Goal: Information Seeking & Learning: Check status

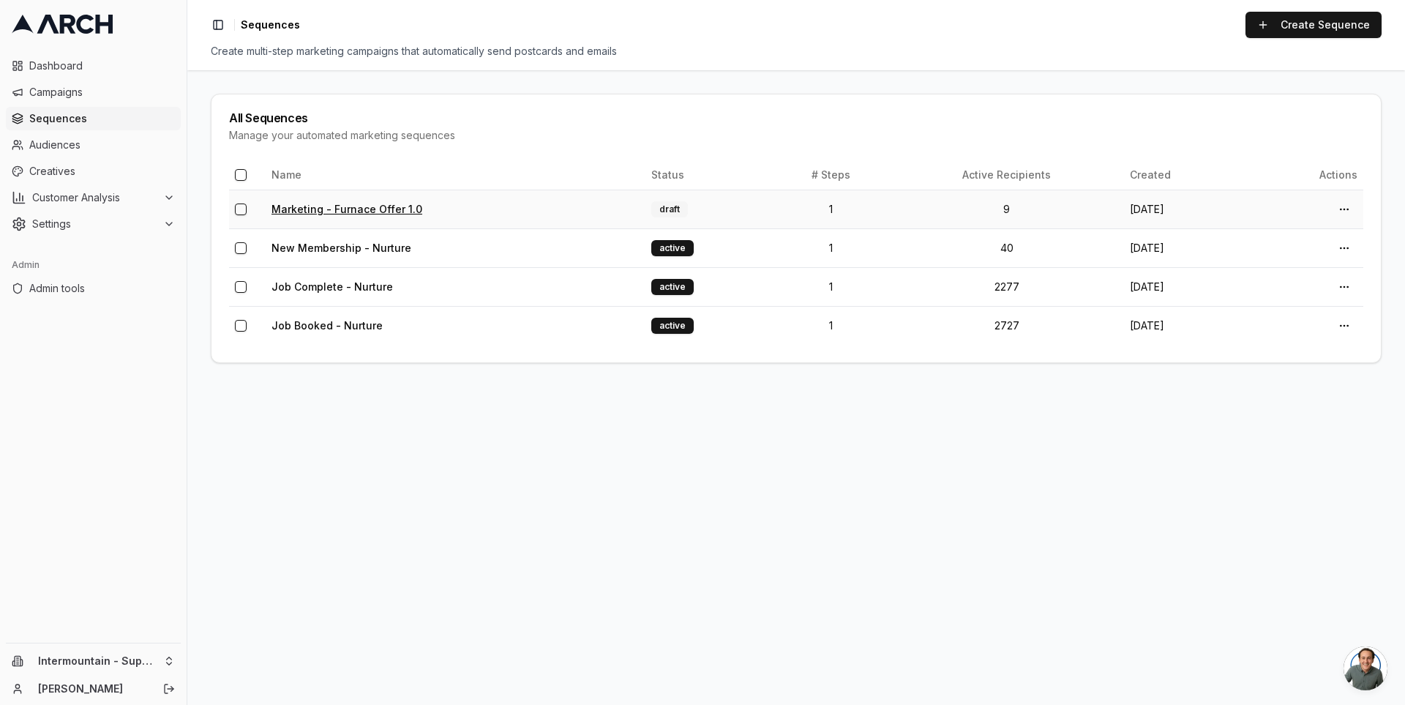
click at [336, 206] on link "Marketing - Furnace Offer 1.0" at bounding box center [346, 209] width 151 height 12
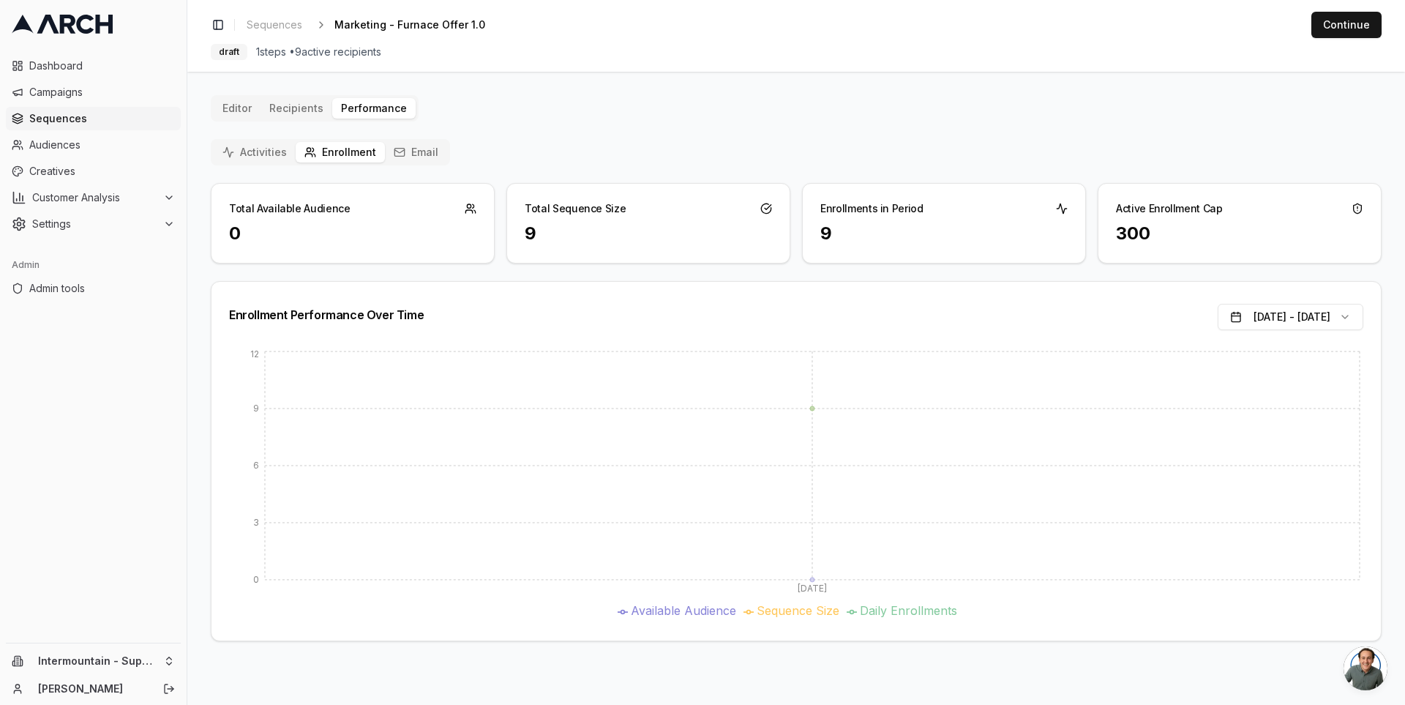
click at [404, 155] on button "Email" at bounding box center [416, 152] width 62 height 20
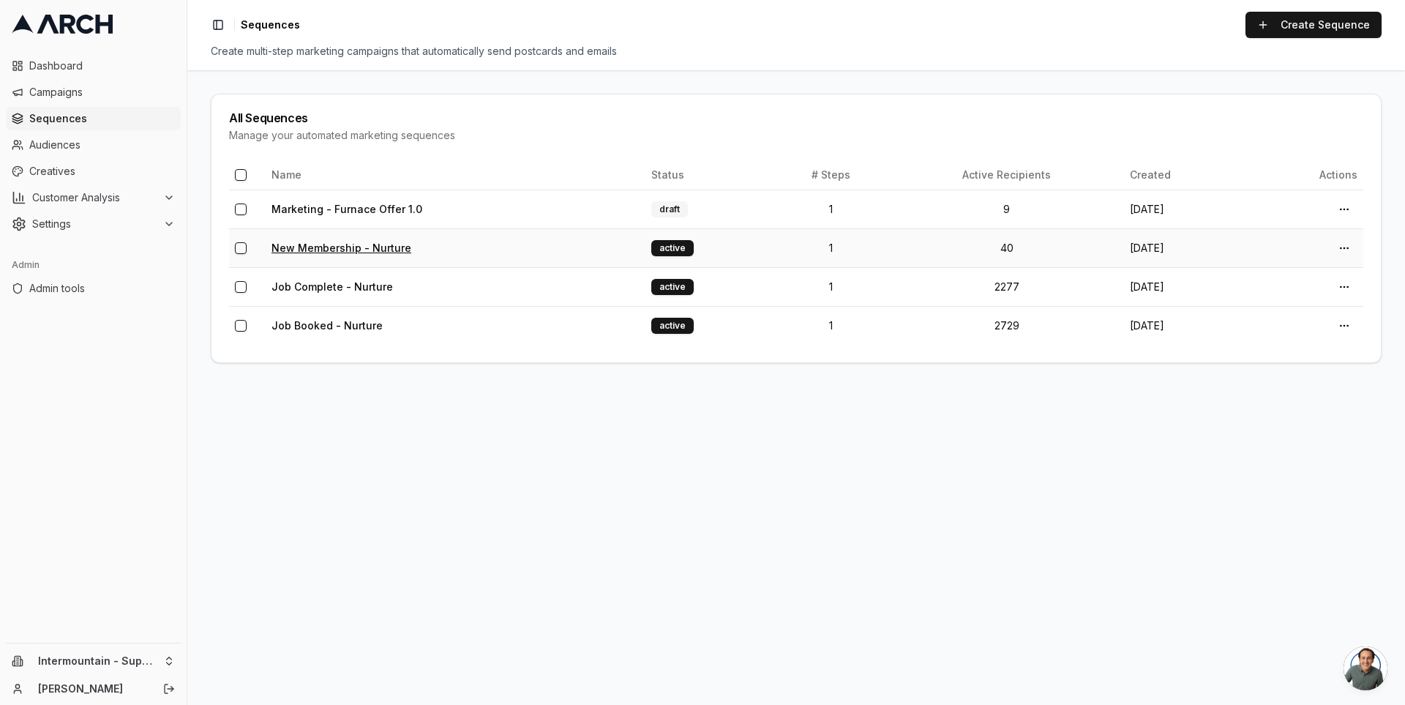
click at [331, 249] on link "New Membership - Nurture" at bounding box center [341, 247] width 140 height 12
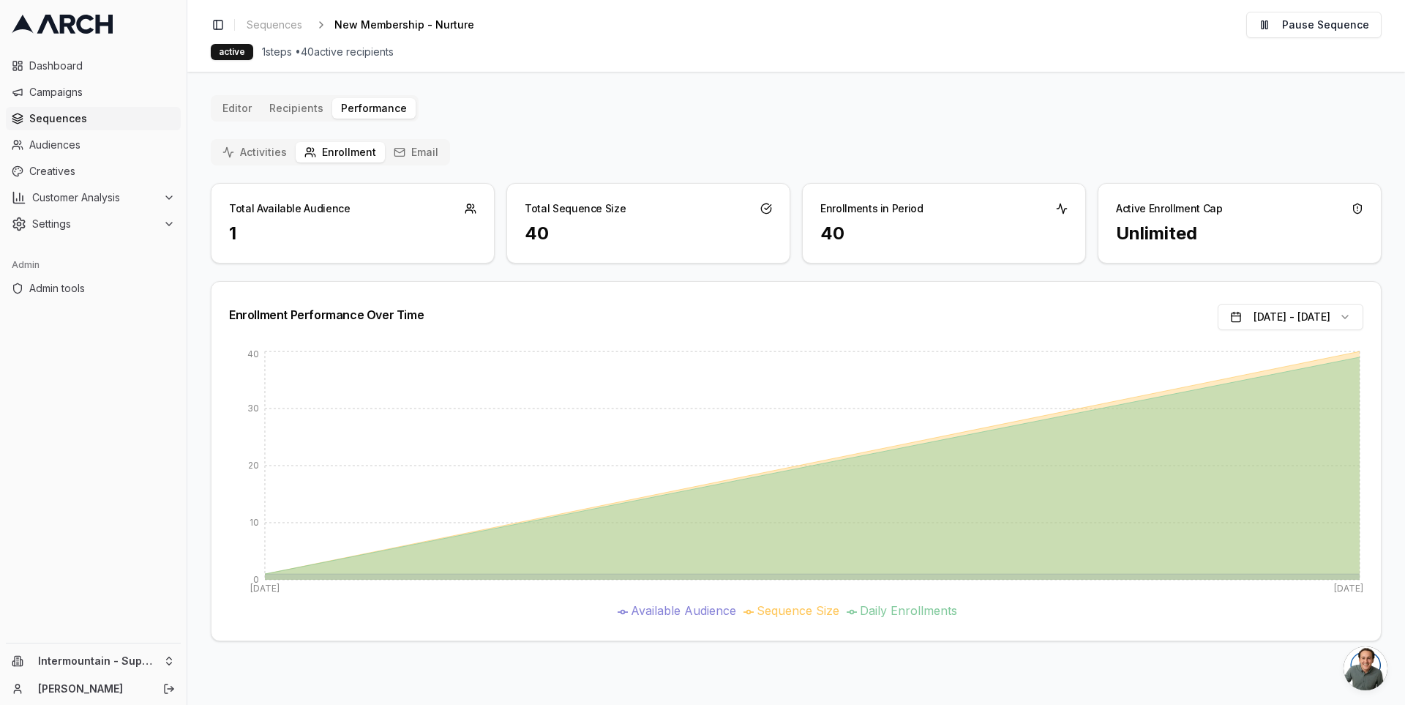
click at [397, 151] on icon "button" at bounding box center [399, 151] width 10 height 3
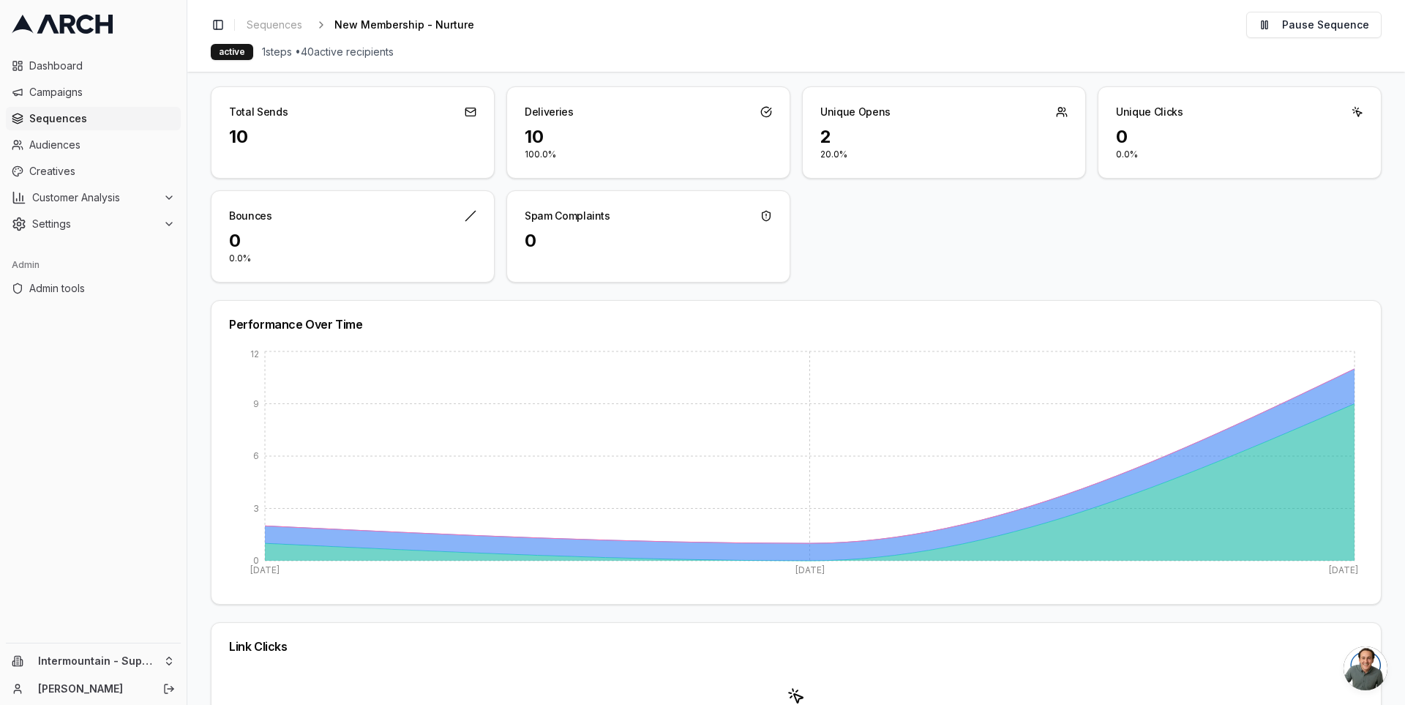
scroll to position [97, 0]
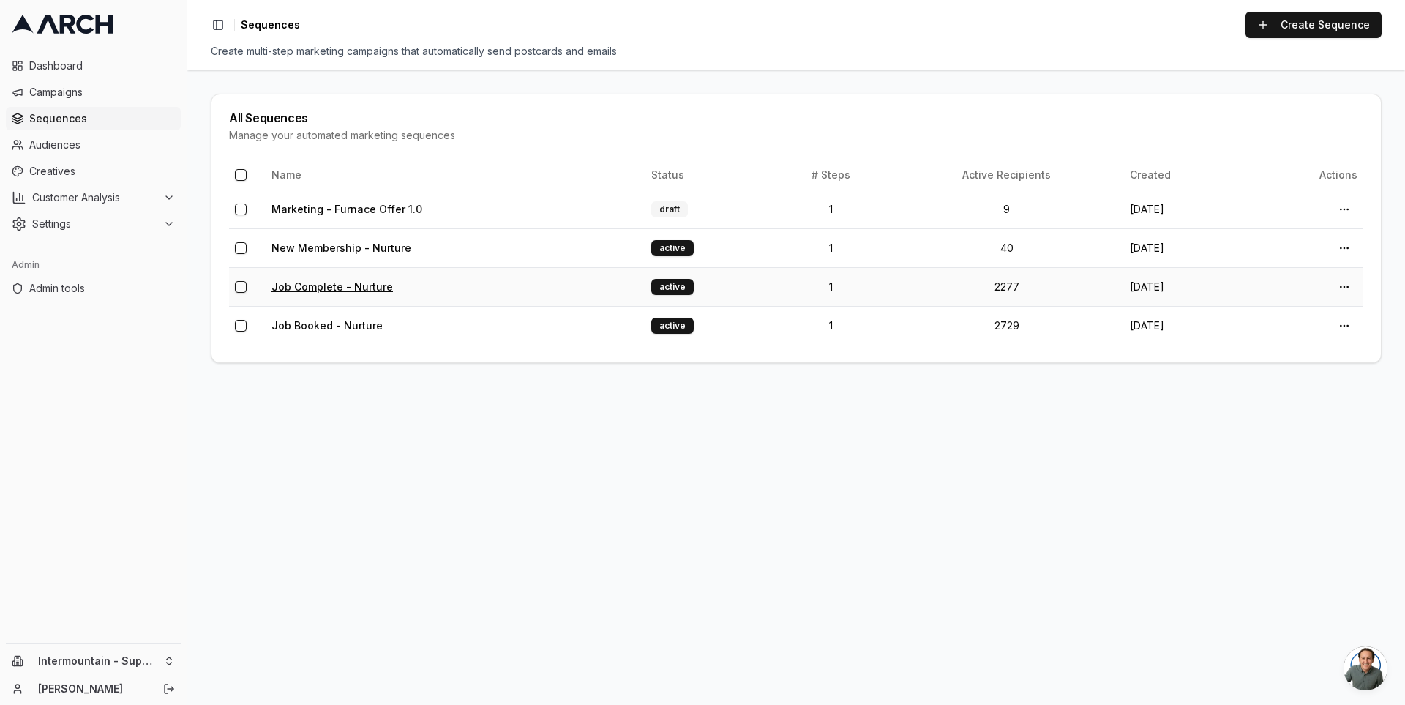
click at [352, 291] on link "Job Complete - Nurture" at bounding box center [331, 286] width 121 height 12
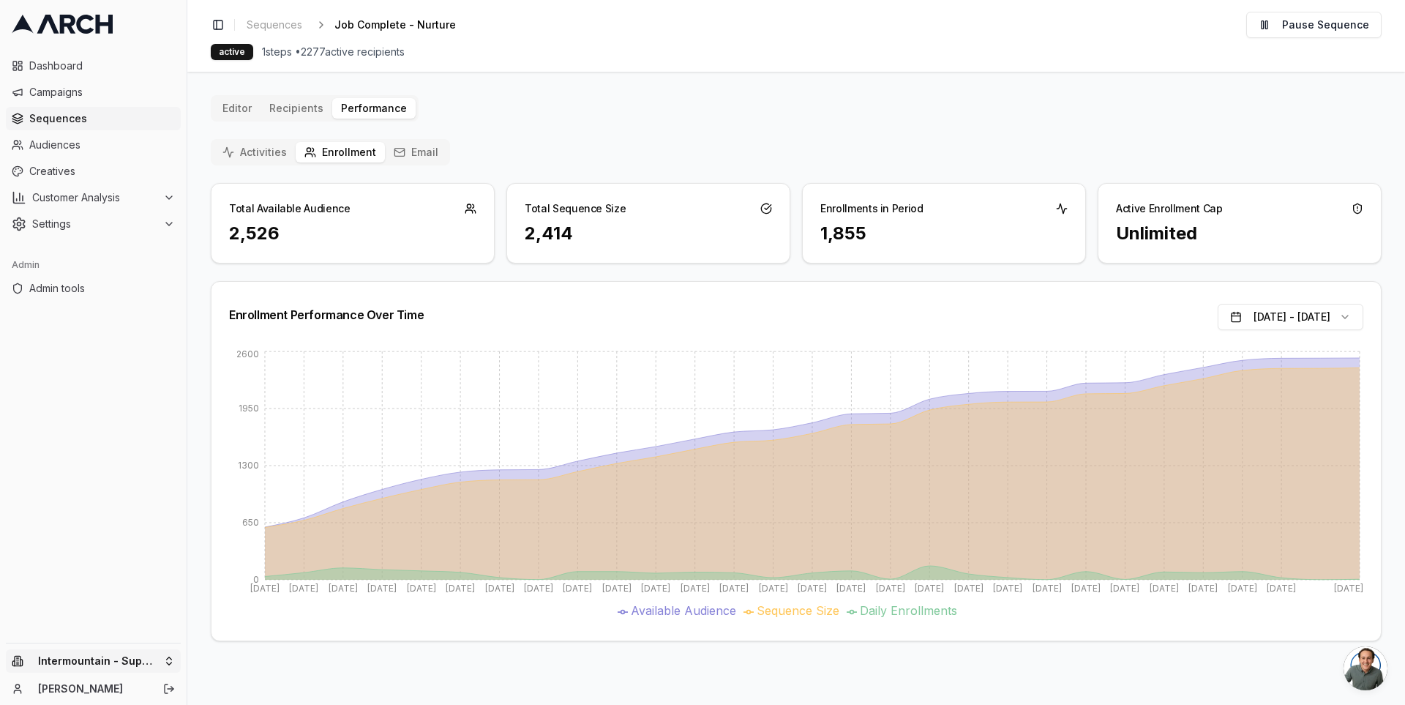
click at [156, 652] on html "Dashboard Campaigns Sequences Audiences Creatives Customer Analysis Settings Ad…" at bounding box center [702, 352] width 1405 height 705
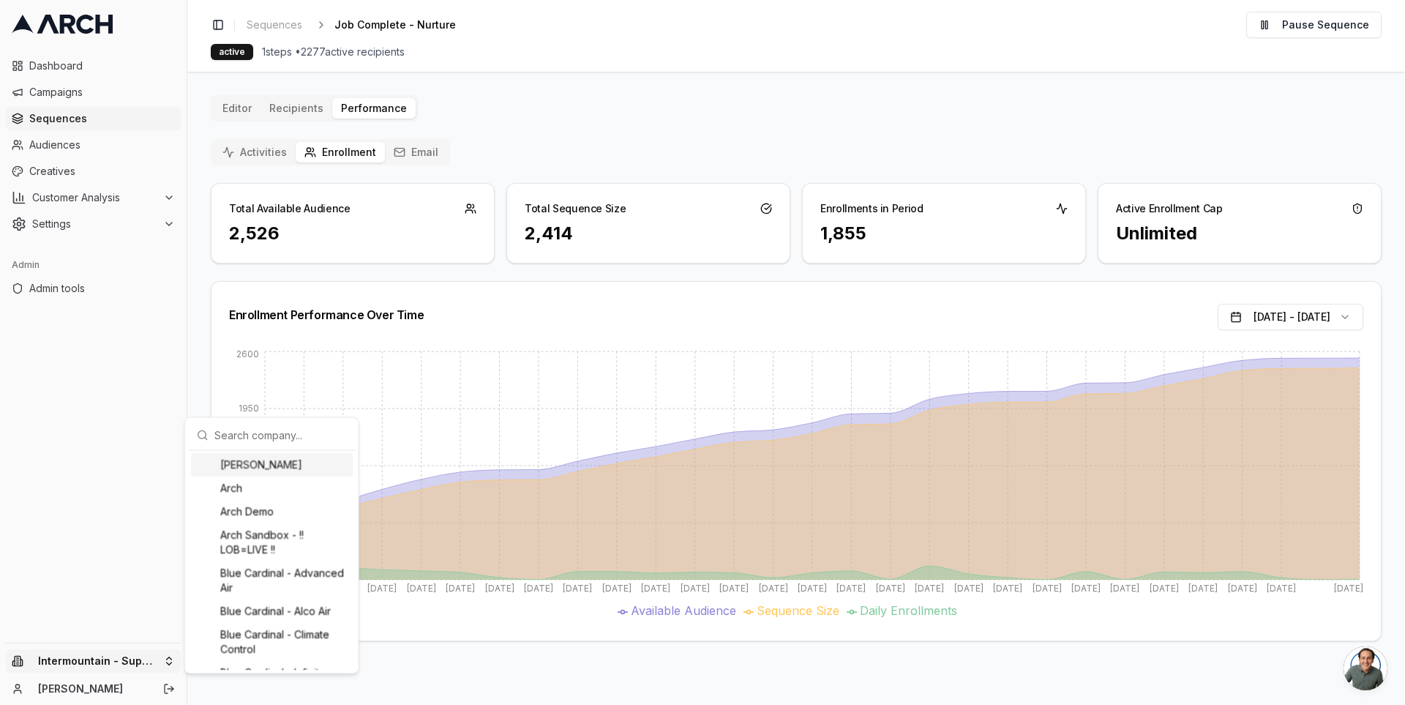
click at [243, 429] on input "text" at bounding box center [280, 434] width 132 height 29
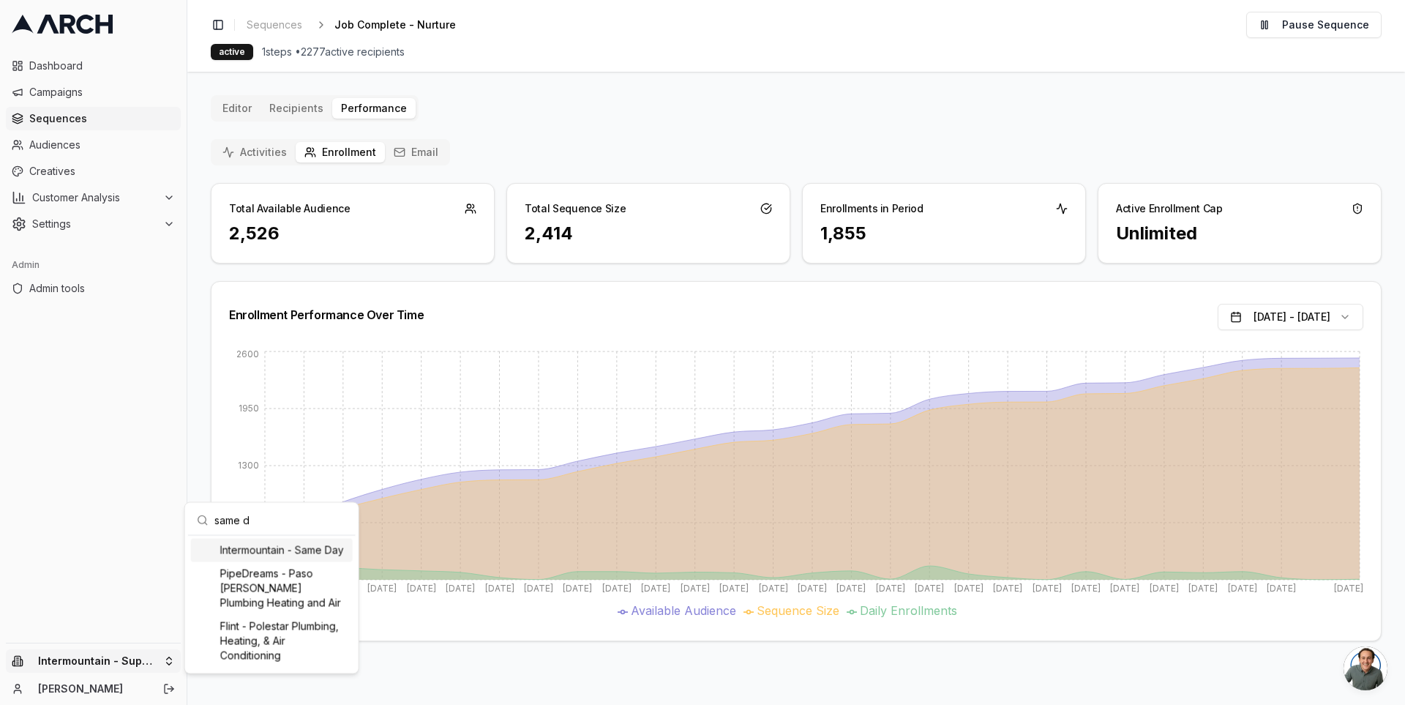
type input "same da"
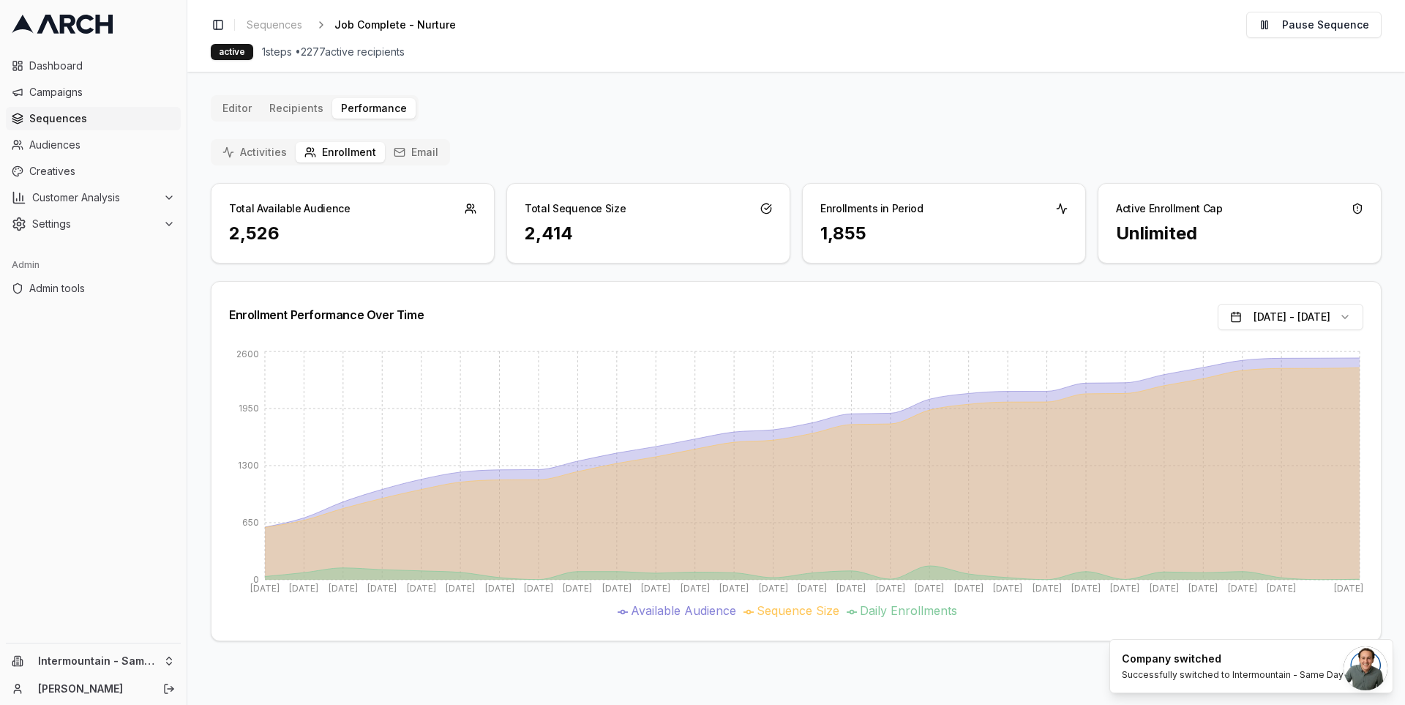
click at [198, 478] on main "Editor Recipients Performance Activities Enrollment Email Total Available Audie…" at bounding box center [795, 388] width 1217 height 633
click at [108, 168] on span "Creatives" at bounding box center [102, 171] width 146 height 15
